Goal: Task Accomplishment & Management: Manage account settings

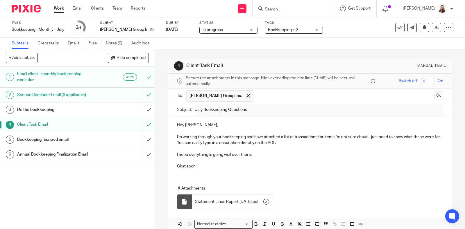
scroll to position [29, 0]
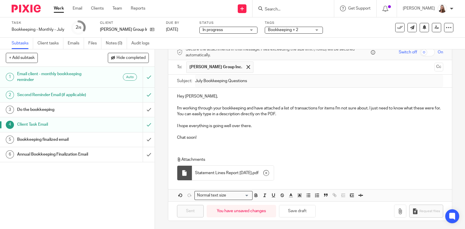
click at [267, 8] on input "Search" at bounding box center [290, 9] width 52 height 5
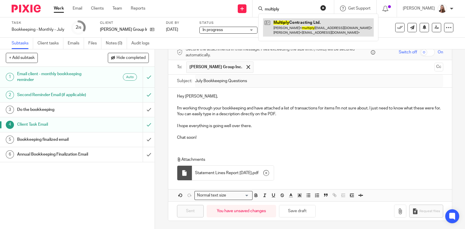
type input "multiply"
click at [301, 25] on link at bounding box center [318, 27] width 111 height 18
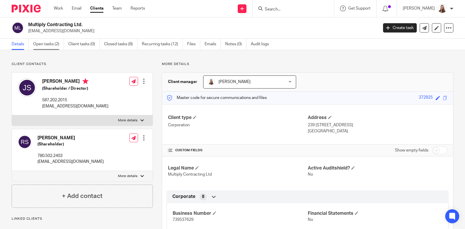
click at [53, 42] on link "Open tasks (2)" at bounding box center [48, 44] width 31 height 11
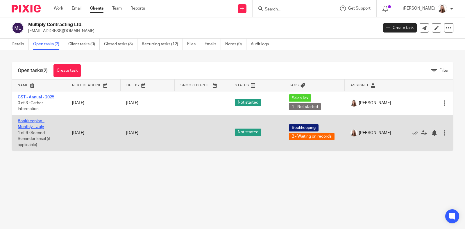
click at [41, 127] on link "Bookkeeping - Monthly - July" at bounding box center [31, 124] width 27 height 10
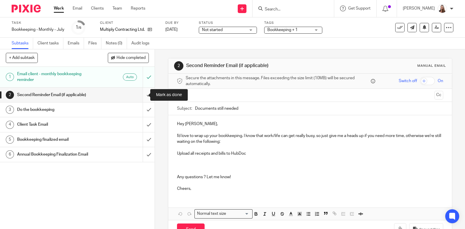
click at [139, 93] on input "submit" at bounding box center [77, 95] width 155 height 15
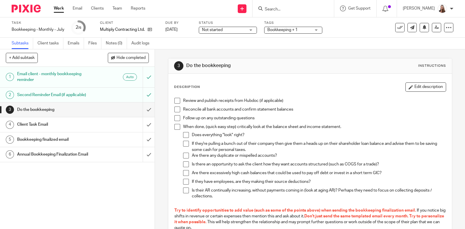
click at [92, 125] on div "Client Task Email" at bounding box center [77, 124] width 120 height 9
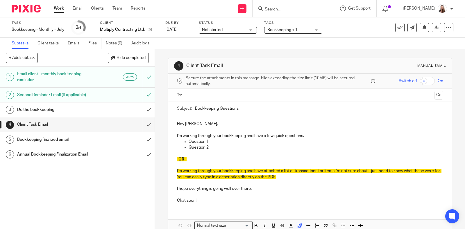
click at [293, 178] on p "I'm working through your bookkeeping and have attached a list of transactions f…" at bounding box center [310, 174] width 266 height 12
click at [296, 179] on p "I'm working through your bookkeeping and have attached a list of transactions f…" at bounding box center [310, 174] width 266 height 12
click at [299, 178] on p "I'm working through your bookkeeping and have attached a list of transactions f…" at bounding box center [310, 174] width 266 height 12
drag, startPoint x: 243, startPoint y: 150, endPoint x: 232, endPoint y: 150, distance: 10.7
click at [234, 150] on div "Hey James, I'm working through your bookkeeping and have a few quick questions:…" at bounding box center [309, 161] width 283 height 93
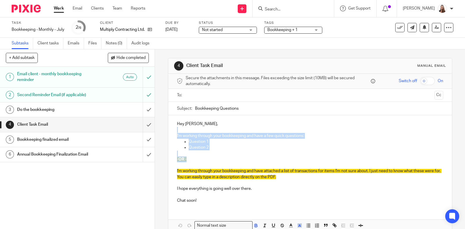
drag, startPoint x: 230, startPoint y: 157, endPoint x: 173, endPoint y: 128, distance: 64.0
click at [173, 128] on div "Hey James, I'm working through your bookkeeping and have a few quick questions:…" at bounding box center [309, 161] width 283 height 93
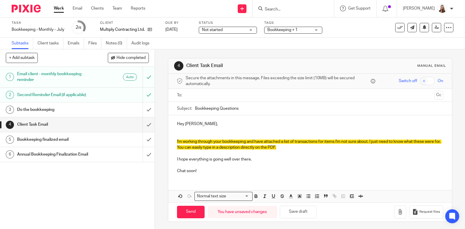
click at [182, 134] on p at bounding box center [310, 136] width 266 height 6
click at [181, 130] on p at bounding box center [310, 130] width 266 height 6
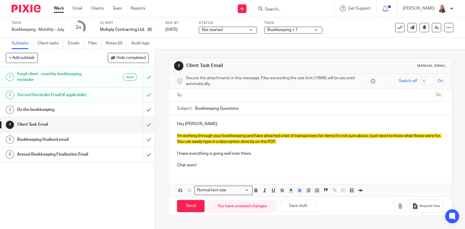
click at [310, 141] on p "I'm working through your bookkeeping and have attached a list of transactions f…" at bounding box center [310, 139] width 266 height 12
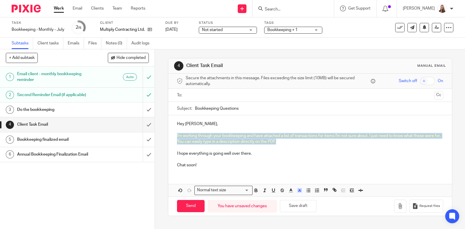
drag, startPoint x: 309, startPoint y: 141, endPoint x: 173, endPoint y: 133, distance: 135.6
click at [173, 133] on div "Hey James, I'm working through your bookkeeping and have attached a list of tra…" at bounding box center [309, 143] width 283 height 57
click at [299, 191] on line "button" at bounding box center [299, 191] width 1 height 0
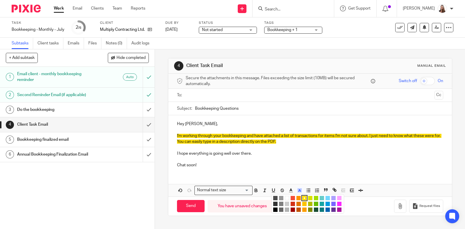
click at [285, 196] on li "color:#FFFFFF" at bounding box center [287, 198] width 4 height 4
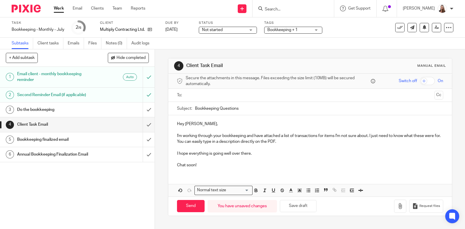
click at [302, 153] on p "I hope everything is going well over there." at bounding box center [310, 154] width 266 height 6
click at [308, 140] on p "I'm working through your bookkeeping and have attached a list of transactions f…" at bounding box center [310, 139] width 266 height 12
click at [397, 206] on icon "button" at bounding box center [400, 206] width 6 height 6
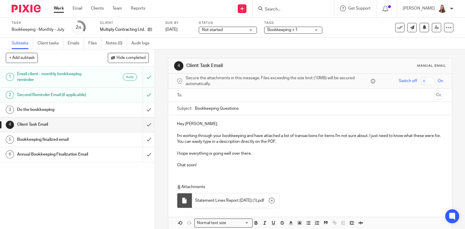
click at [222, 168] on div "Hey James, I'm working through your bookkeeping and have attached a list of tra…" at bounding box center [309, 143] width 283 height 57
click at [299, 143] on p "I'm working through your bookkeeping and have attached a list of transactions f…" at bounding box center [310, 139] width 266 height 12
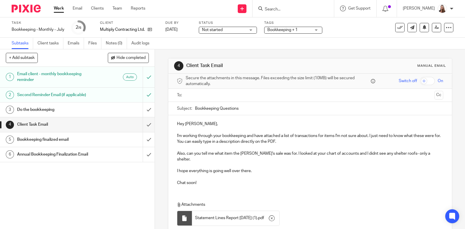
click at [365, 152] on p "Also, can you tell me what item the Ritchie Bro's sale was for. I looked at you…" at bounding box center [310, 157] width 266 height 12
click at [256, 160] on p "Also, can you tell me what item the Ritchie Bro's sale was for. I looked at you…" at bounding box center [310, 157] width 266 height 12
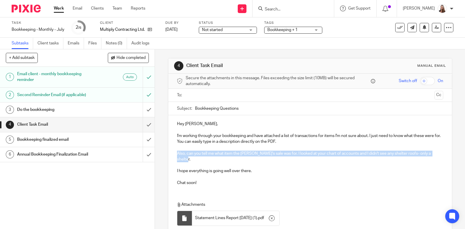
drag, startPoint x: 193, startPoint y: 157, endPoint x: 171, endPoint y: 154, distance: 22.6
click at [171, 154] on div "Hey James, I'm working through your bookkeeping and have attached a list of tra…" at bounding box center [309, 152] width 283 height 75
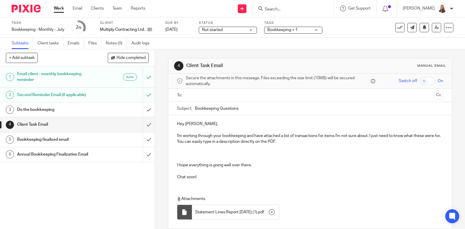
click at [182, 155] on p at bounding box center [310, 154] width 266 height 6
click at [179, 155] on p at bounding box center [310, 154] width 266 height 6
click at [195, 110] on input "Bookkeeping Questions" at bounding box center [319, 108] width 248 height 13
click at [201, 102] on input "July Bookkeeping Questions" at bounding box center [319, 108] width 248 height 13
type input "July Bookkeeping Questions"
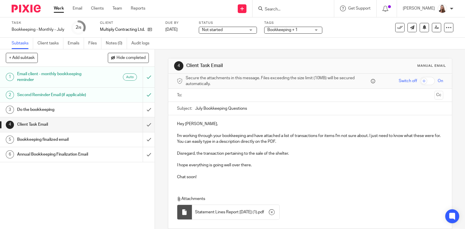
click at [198, 92] on input "text" at bounding box center [310, 95] width 244 height 7
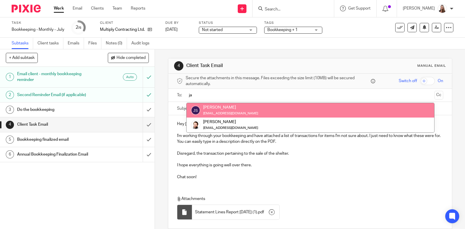
type input "ja"
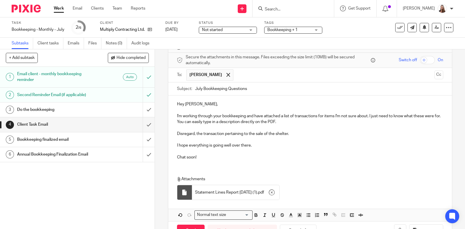
scroll to position [41, 0]
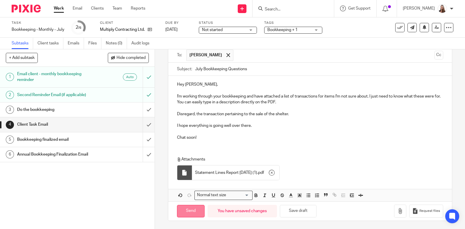
click at [187, 212] on input "Send" at bounding box center [191, 211] width 28 height 12
type input "Sent"
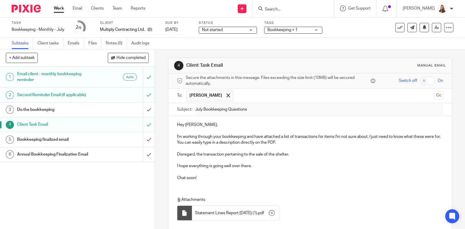
scroll to position [0, 0]
click at [150, 28] on icon at bounding box center [150, 29] width 4 height 4
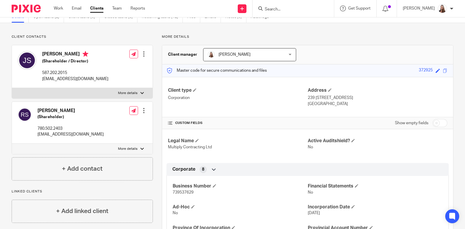
scroll to position [72, 0]
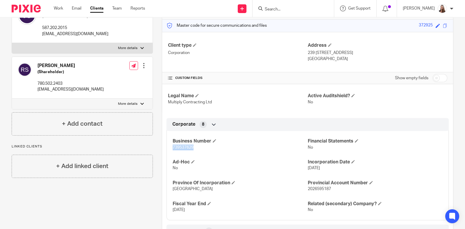
drag, startPoint x: 193, startPoint y: 148, endPoint x: 164, endPoint y: 148, distance: 28.5
click at [164, 148] on div "Corporate 8 Business Number 739537629 Financial Statements No Ad-Hoc No Incorpo…" at bounding box center [307, 169] width 291 height 102
copy span "739537629"
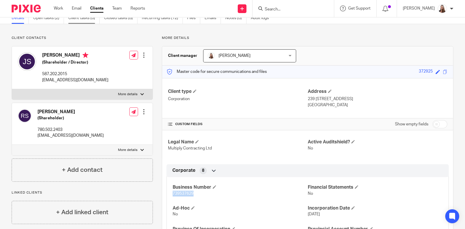
scroll to position [0, 0]
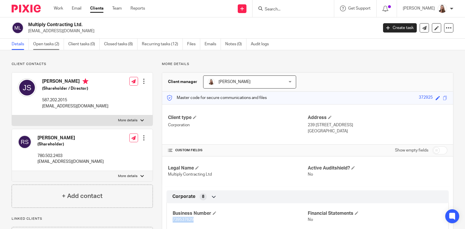
click at [44, 46] on link "Open tasks (2)" at bounding box center [48, 44] width 31 height 11
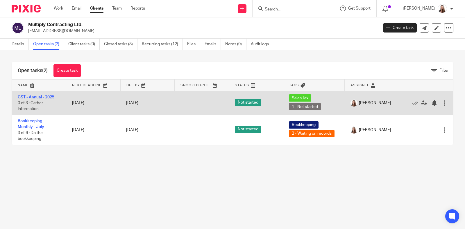
click at [35, 96] on link "GST - Annual - 2025" at bounding box center [36, 97] width 37 height 4
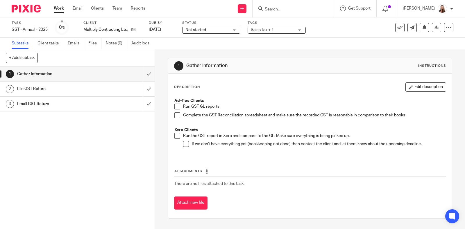
click at [177, 108] on span at bounding box center [177, 107] width 6 height 6
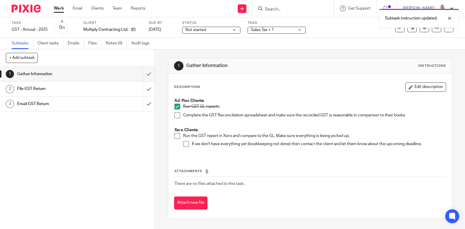
click at [174, 116] on span at bounding box center [177, 115] width 6 height 6
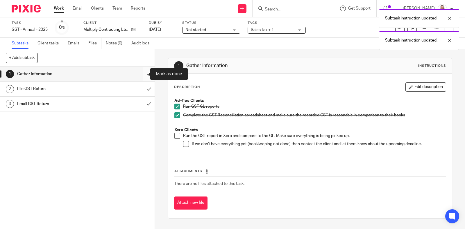
click at [143, 74] on input "submit" at bounding box center [77, 74] width 155 height 15
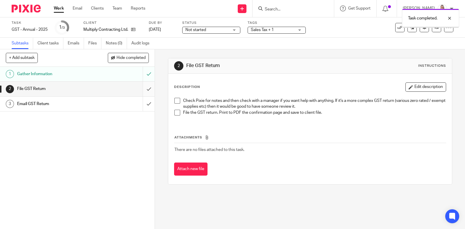
click at [140, 90] on input "submit" at bounding box center [77, 89] width 155 height 15
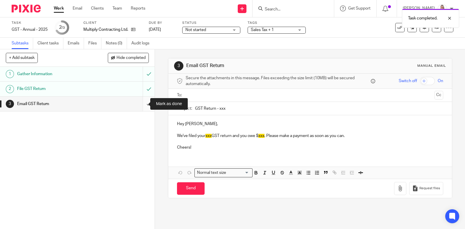
click at [140, 104] on input "submit" at bounding box center [77, 104] width 155 height 15
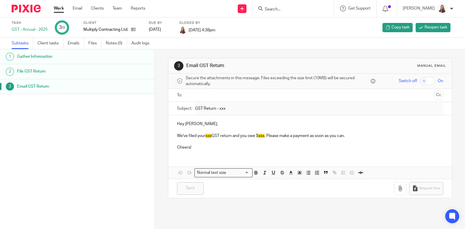
drag, startPoint x: 58, startPoint y: 6, endPoint x: 71, endPoint y: 4, distance: 13.3
click at [58, 6] on link "Work" at bounding box center [59, 9] width 10 height 6
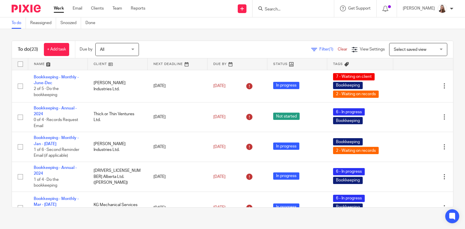
click link
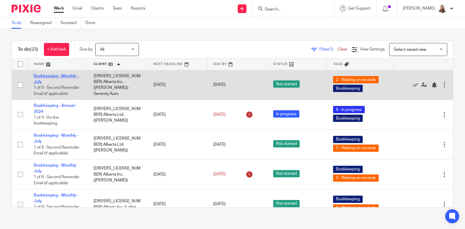
click at [59, 77] on link "Bookkeeping - Monthly - July" at bounding box center [56, 79] width 45 height 10
